Goal: Go to known website: Go to known website

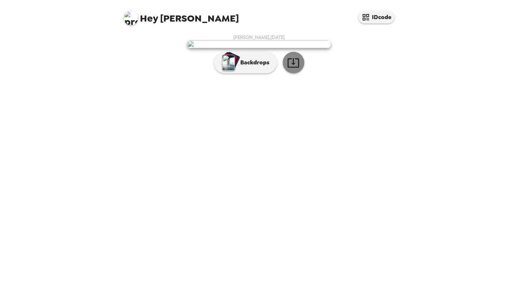
click at [294, 68] on icon "button" at bounding box center [294, 62] width 12 height 9
